Goal: Transaction & Acquisition: Purchase product/service

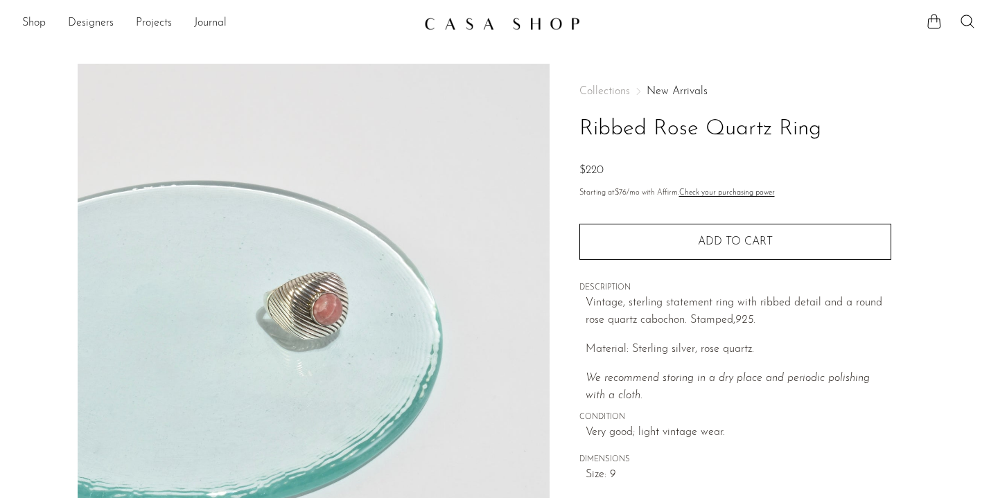
scroll to position [26, 0]
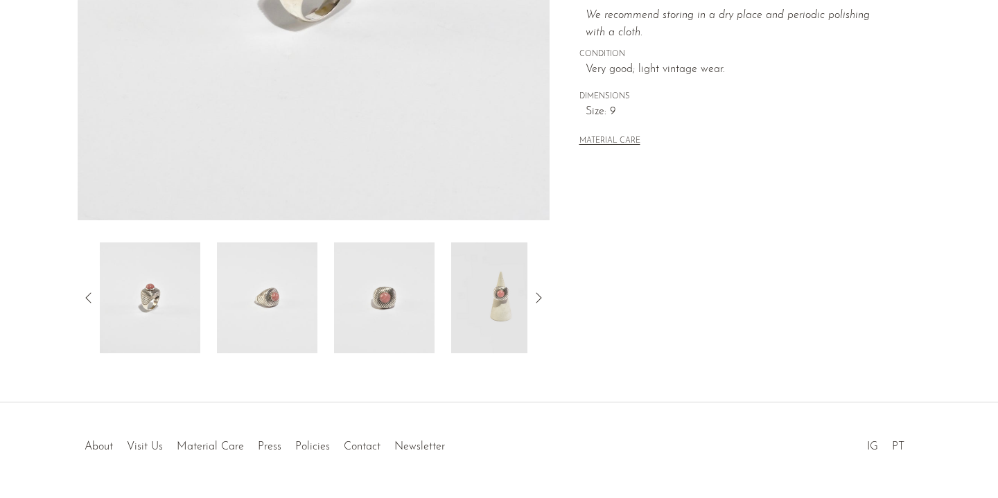
scroll to position [364, 0]
click at [539, 299] on icon at bounding box center [538, 297] width 17 height 17
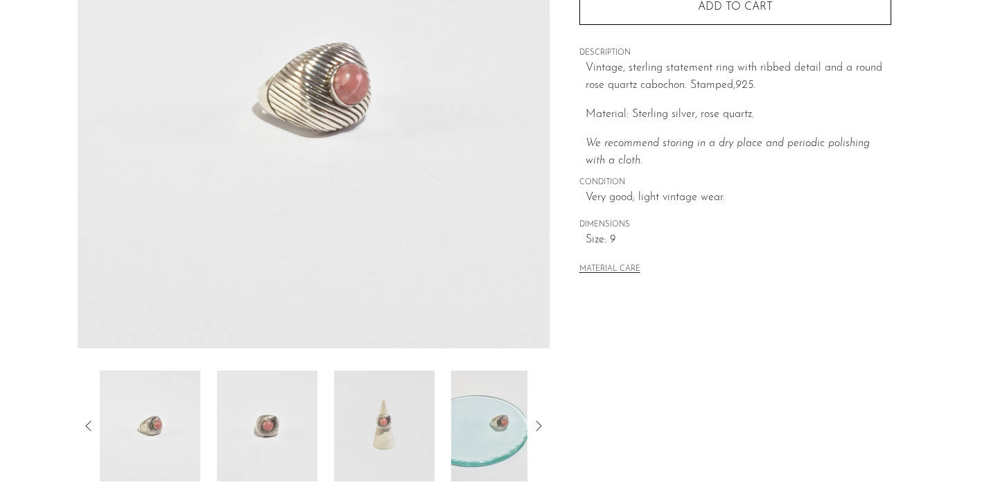
scroll to position [243, 0]
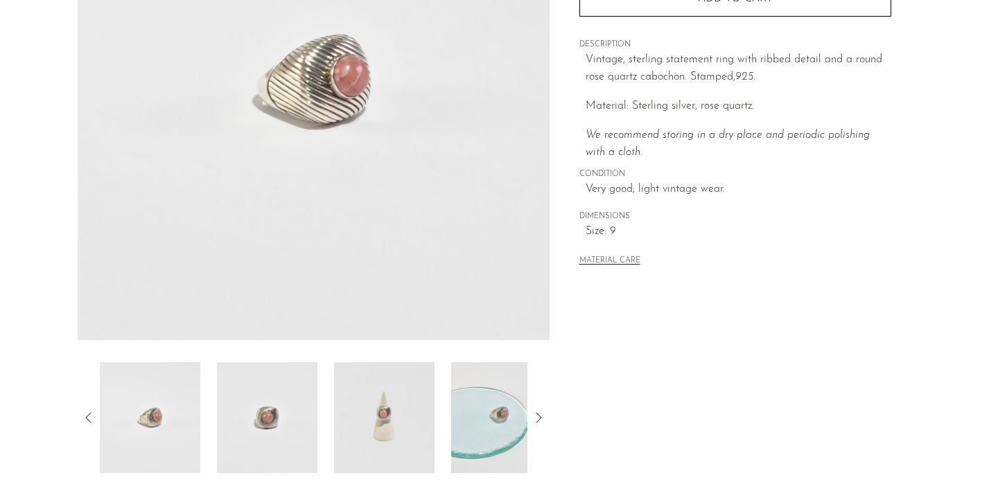
click at [541, 414] on icon at bounding box center [538, 418] width 17 height 17
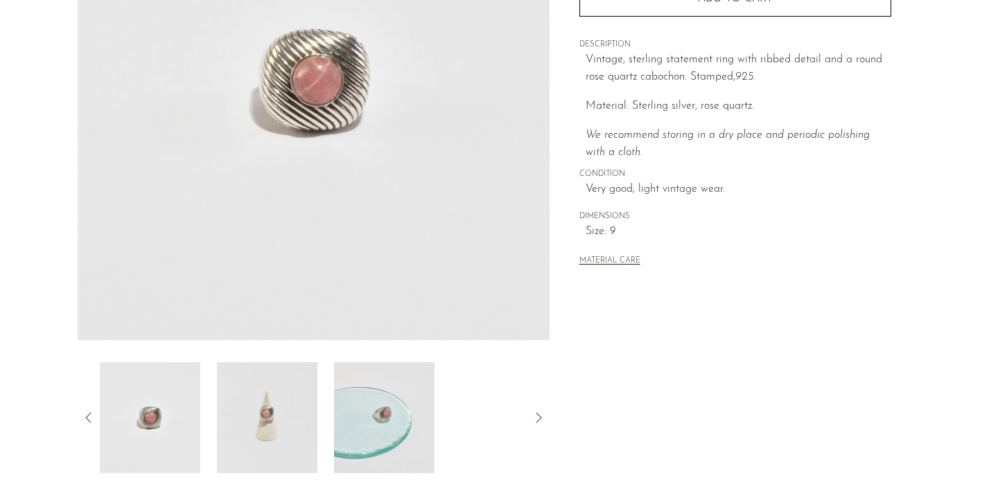
click at [540, 417] on icon at bounding box center [538, 418] width 17 height 17
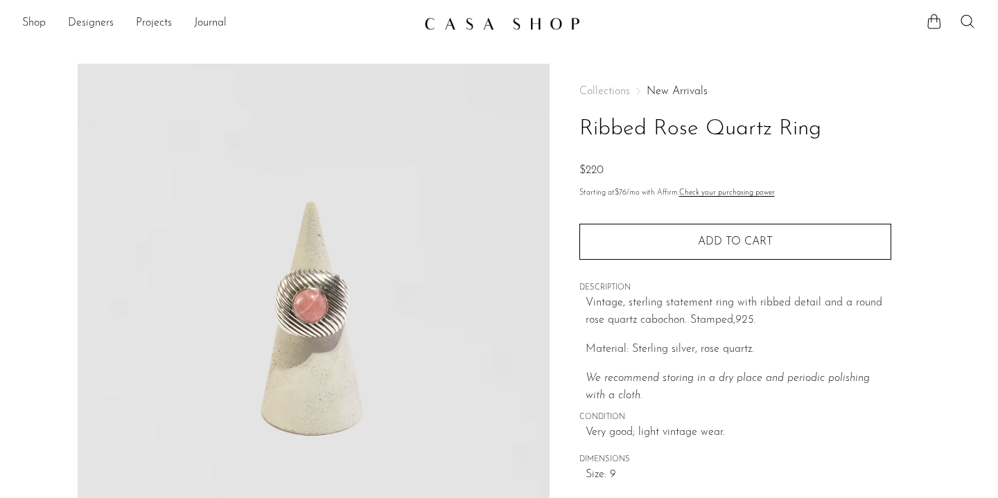
scroll to position [0, 0]
click at [606, 87] on span "Collections" at bounding box center [604, 91] width 51 height 11
click at [672, 87] on link "New Arrivals" at bounding box center [677, 91] width 61 height 11
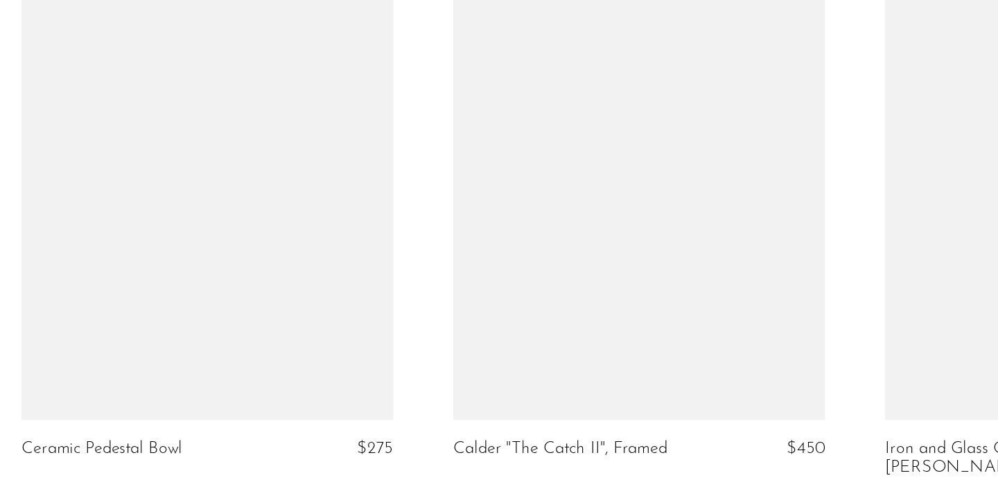
scroll to position [4723, 0]
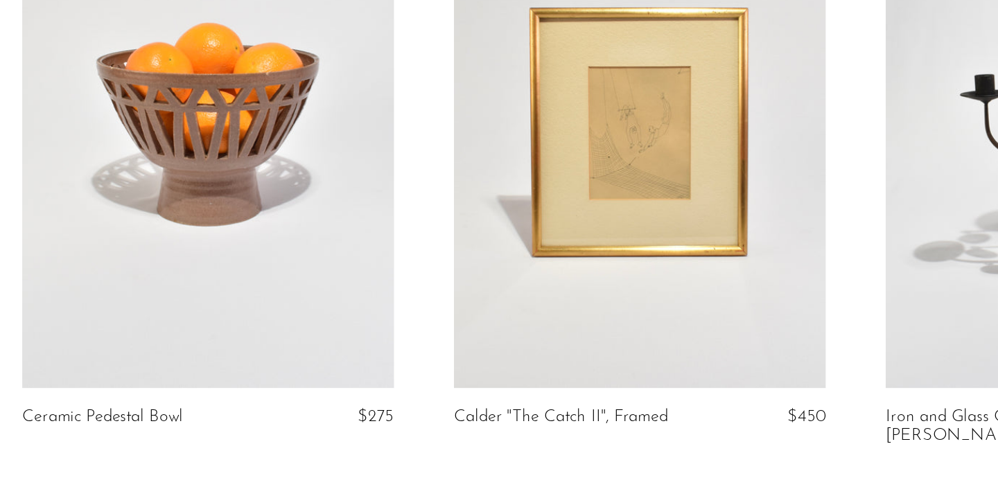
click at [183, 75] on link at bounding box center [200, 241] width 258 height 361
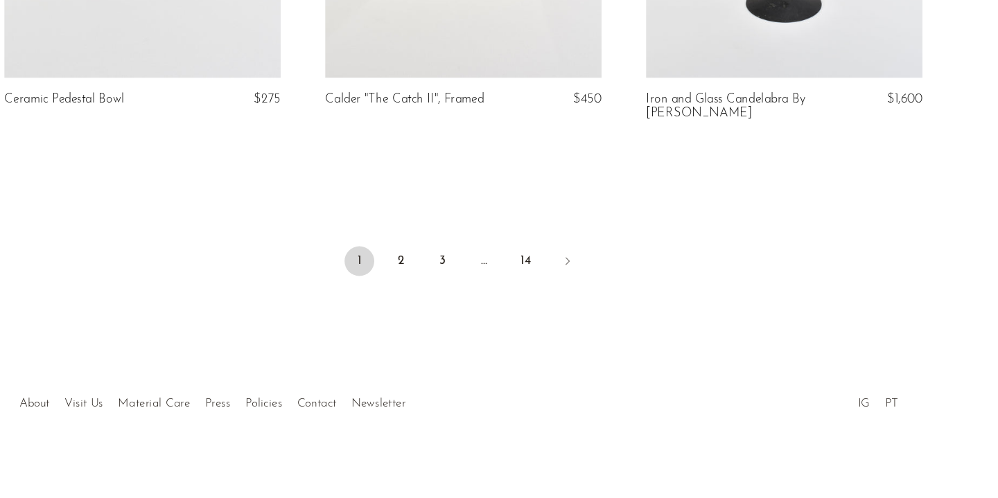
scroll to position [5040, 0]
click at [427, 263] on link "2" at bounding box center [441, 277] width 28 height 28
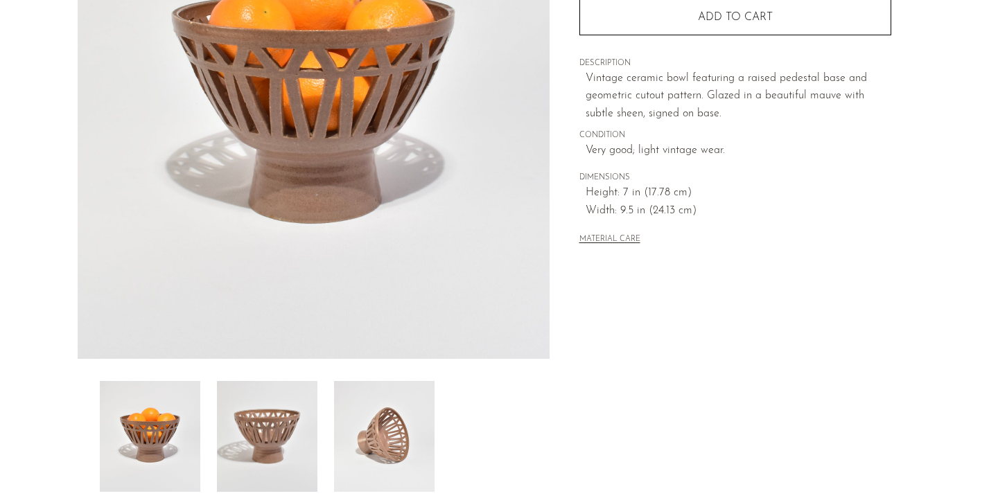
scroll to position [227, 0]
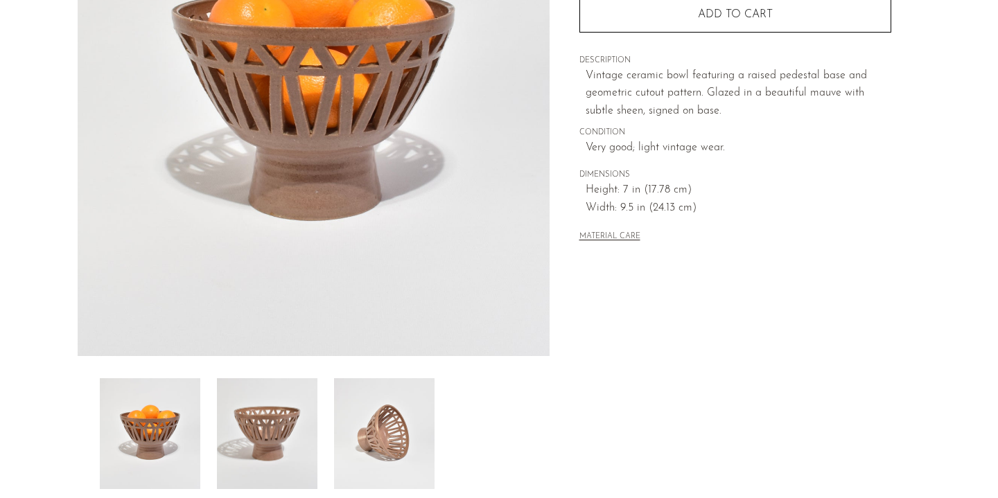
click at [367, 464] on img at bounding box center [384, 433] width 100 height 111
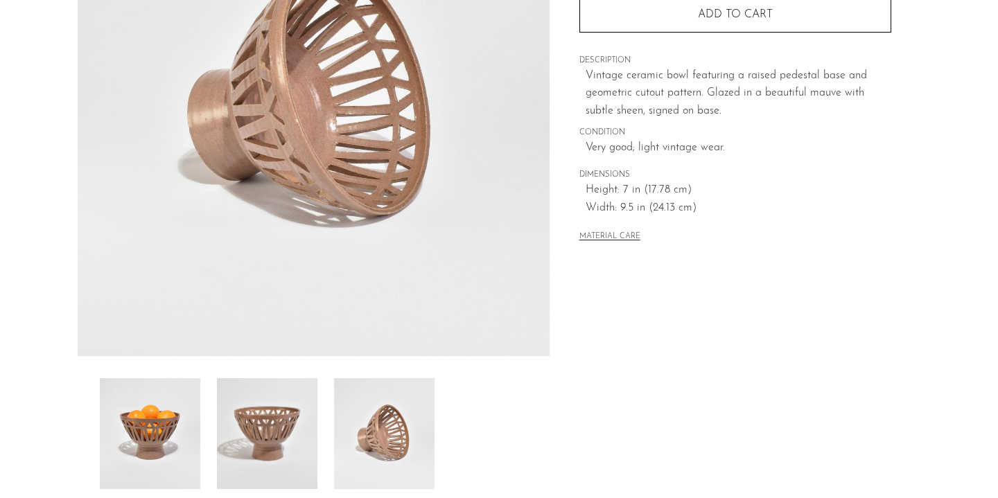
click at [285, 428] on img at bounding box center [267, 433] width 100 height 111
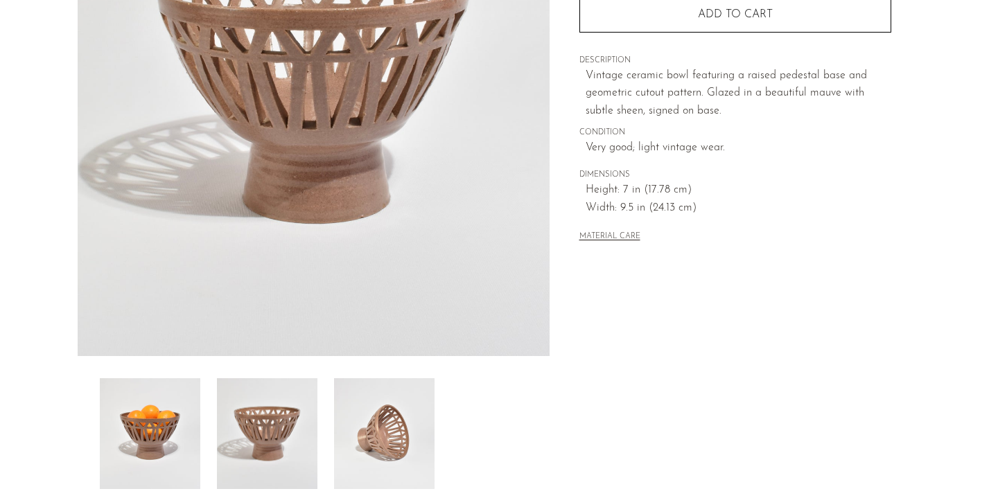
click at [168, 426] on img at bounding box center [150, 433] width 100 height 111
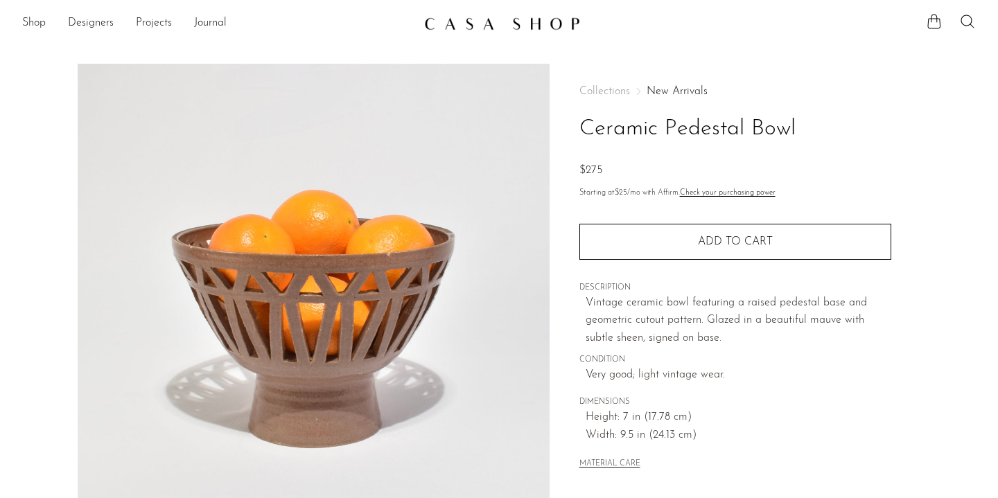
scroll to position [0, 0]
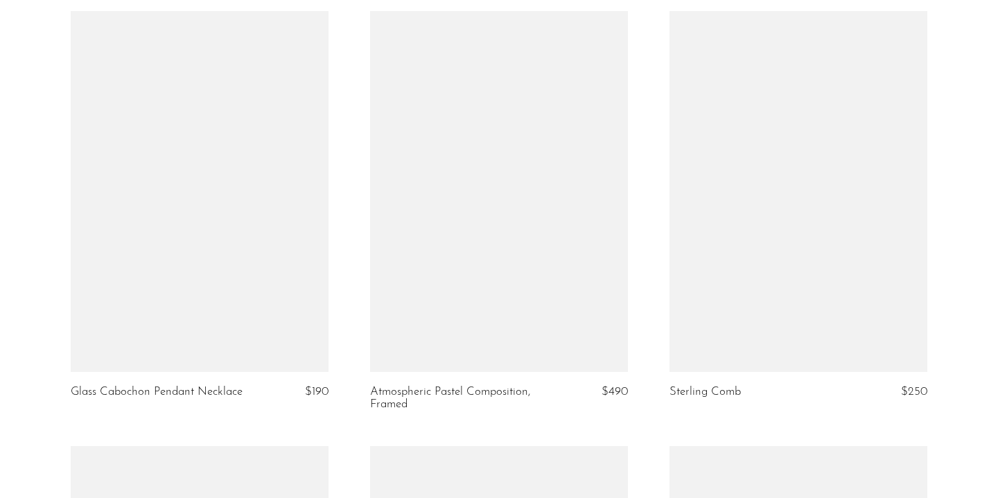
scroll to position [3903, 0]
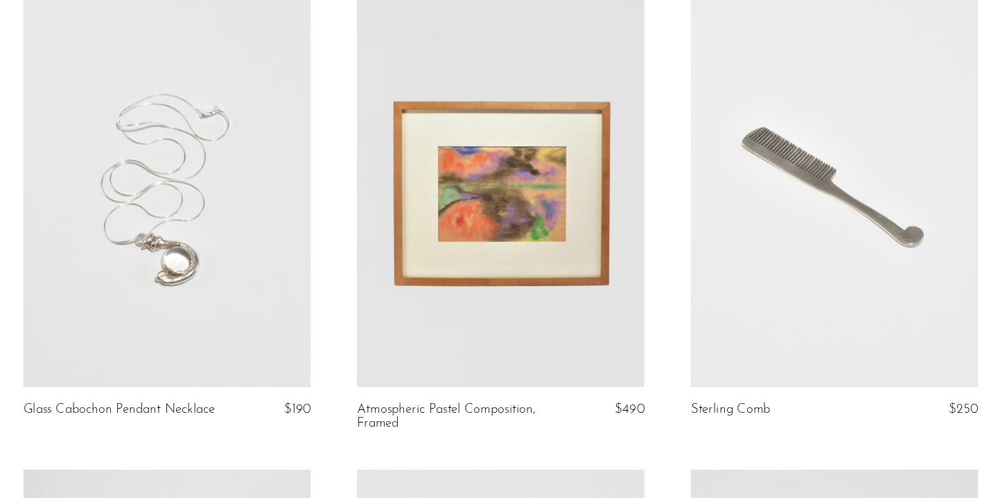
click at [471, 195] on link at bounding box center [499, 217] width 258 height 361
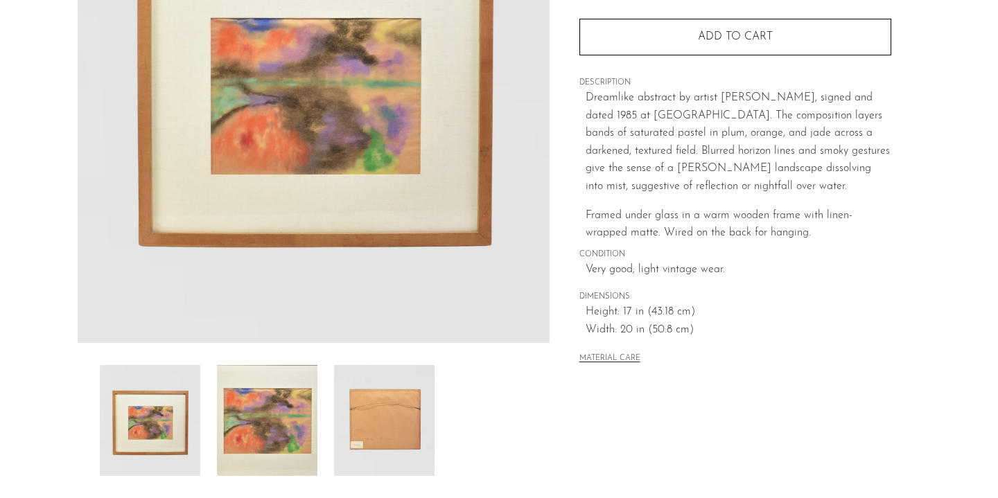
scroll to position [247, 0]
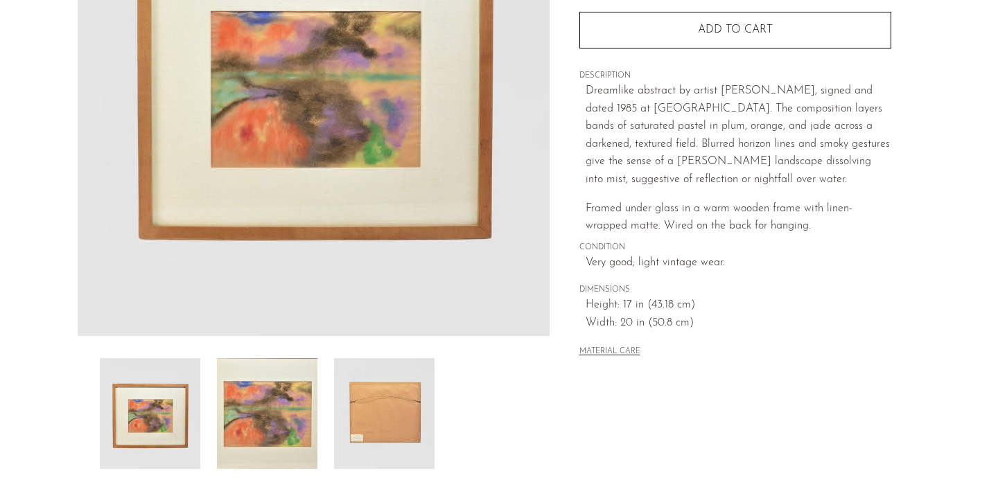
click at [394, 421] on img at bounding box center [384, 413] width 100 height 111
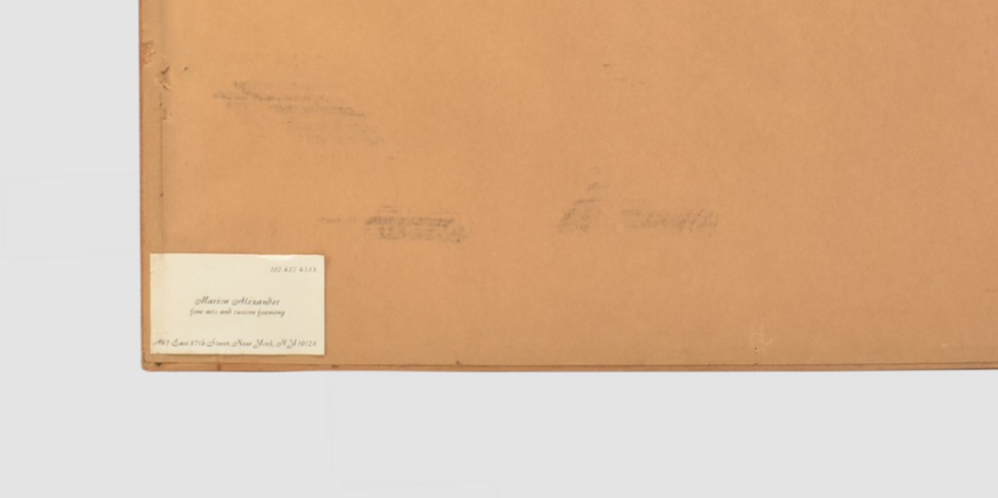
scroll to position [249, 0]
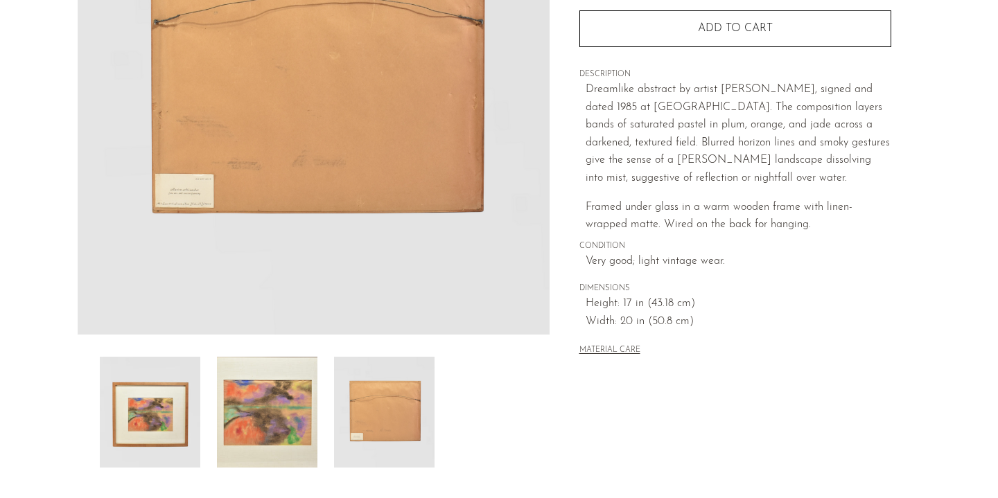
click at [281, 414] on img at bounding box center [267, 412] width 100 height 111
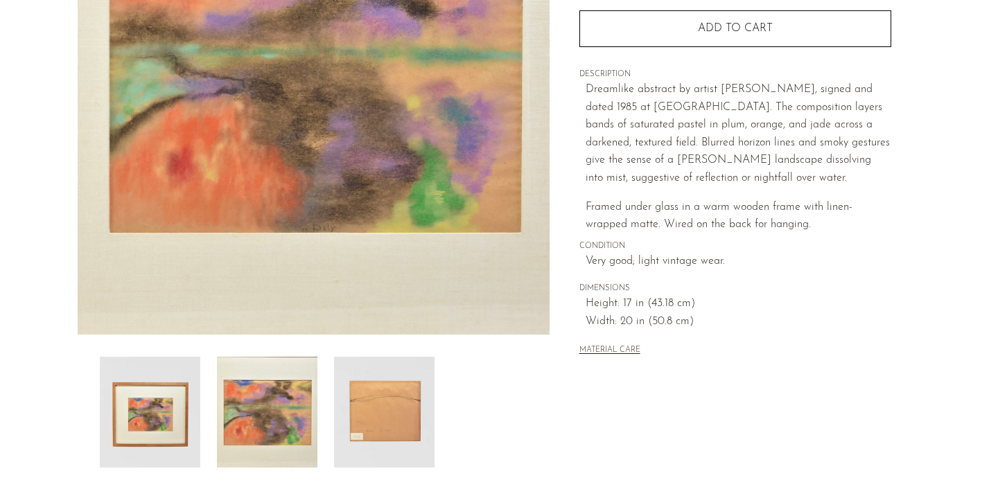
click at [173, 438] on img at bounding box center [150, 412] width 100 height 111
